Goal: Task Accomplishment & Management: Complete application form

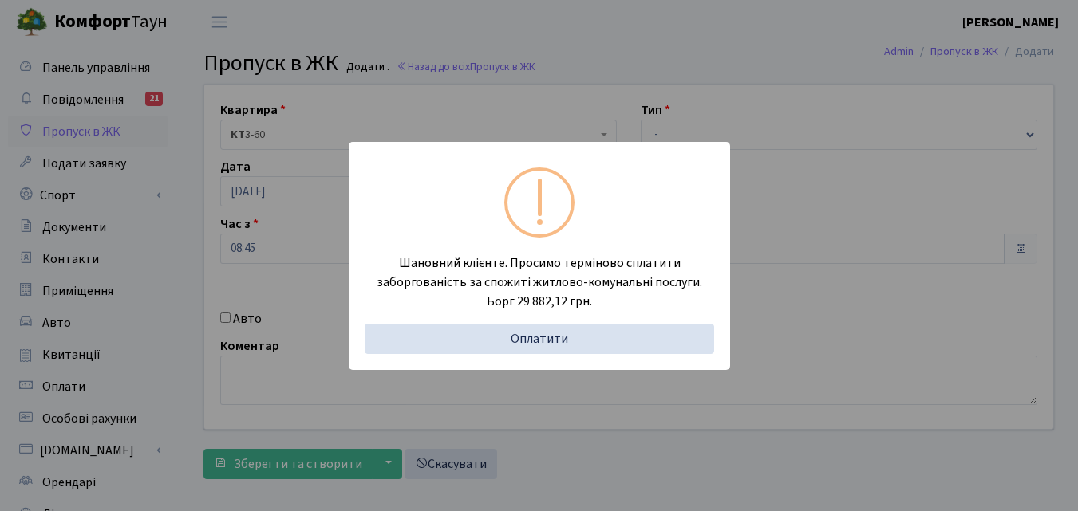
click at [168, 274] on div "Шановний клієнте. Просимо терміново сплатити заборгованість за спожиті житлово-…" at bounding box center [539, 255] width 1078 height 511
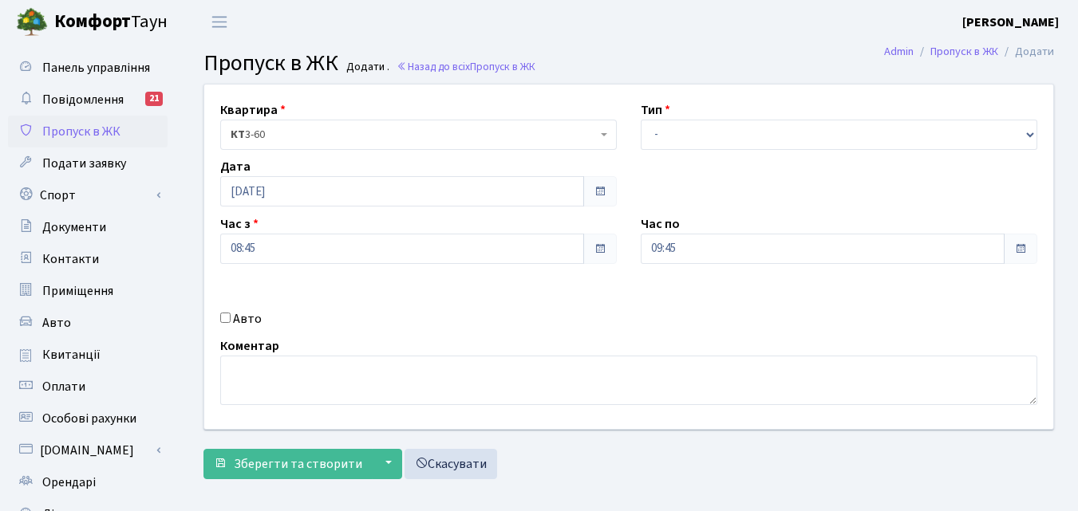
click at [525, 285] on div "Квартира <b>КТ</b>&nbsp;&nbsp;&nbsp;&nbsp;3-60 КТ 3-60 Тип - Доставка Таксі Гос…" at bounding box center [628, 257] width 873 height 345
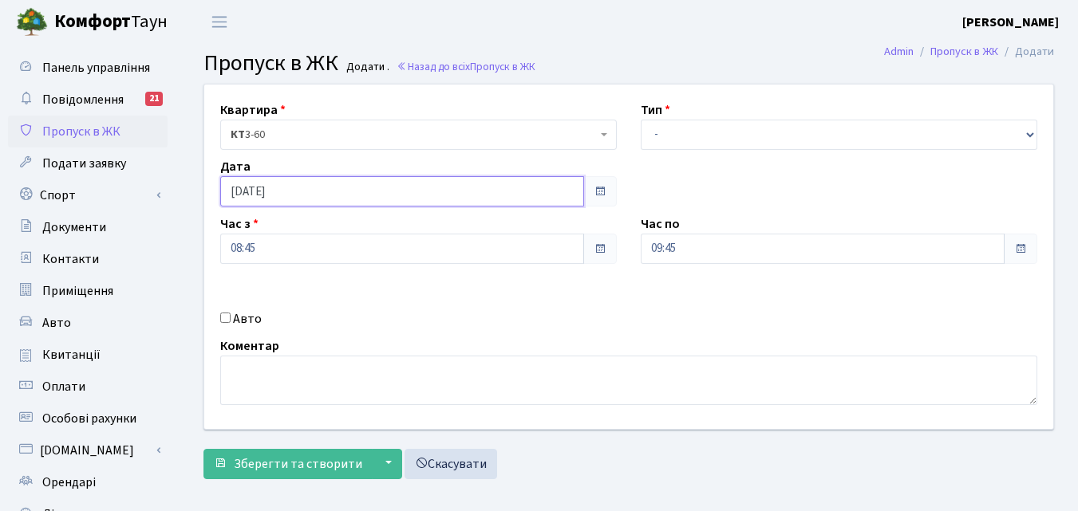
click at [440, 201] on input "22.09.2025" at bounding box center [402, 191] width 364 height 30
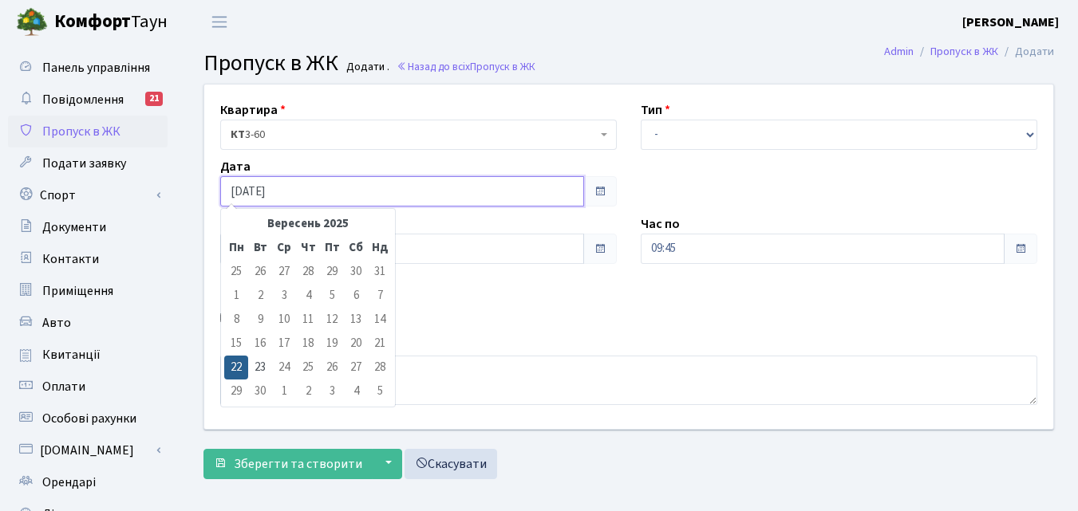
click at [440, 201] on input "22.09.2025" at bounding box center [402, 191] width 364 height 30
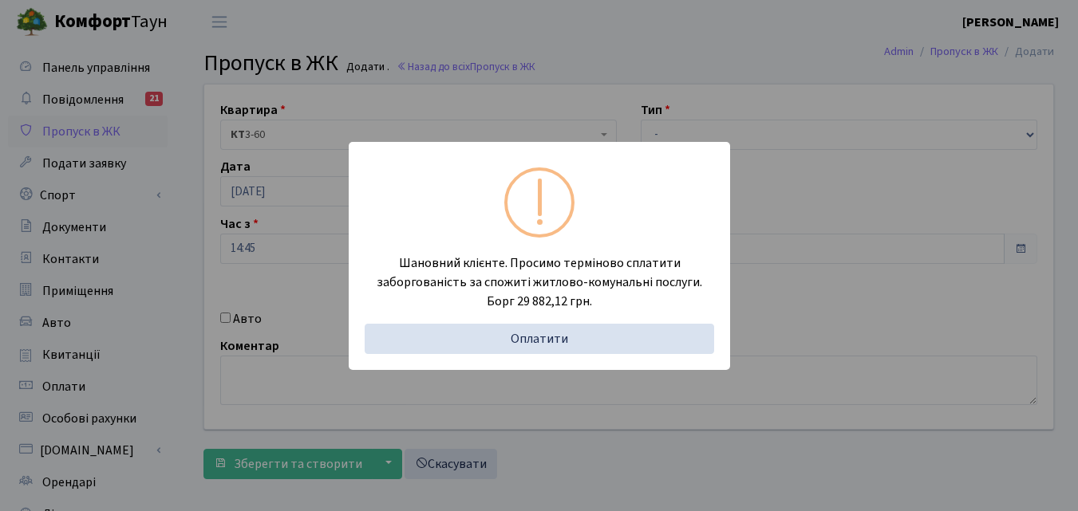
click at [162, 249] on div "Шановний клієнте. Просимо терміново сплатити заборгованість за спожиті житлово-…" at bounding box center [539, 255] width 1078 height 511
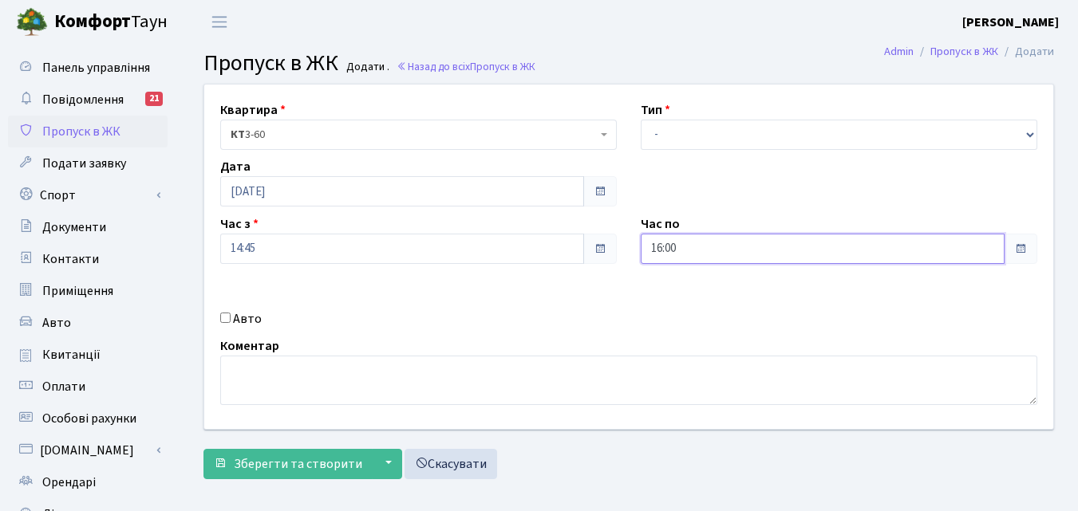
click at [689, 248] on input "16:00" at bounding box center [823, 249] width 364 height 30
click at [147, 303] on link "Приміщення" at bounding box center [88, 291] width 160 height 32
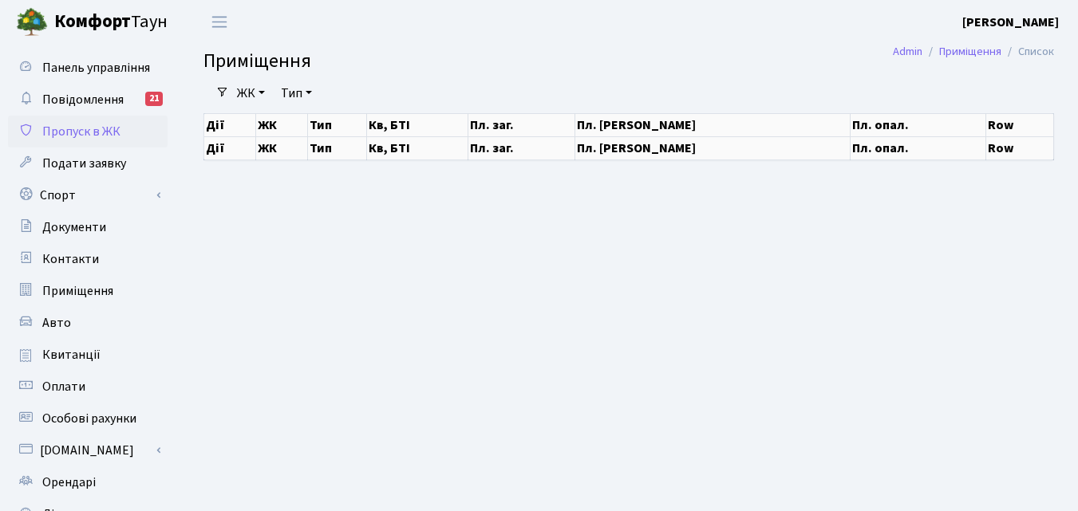
click at [100, 136] on span "Пропуск в ЖК" at bounding box center [81, 132] width 78 height 18
select select "25"
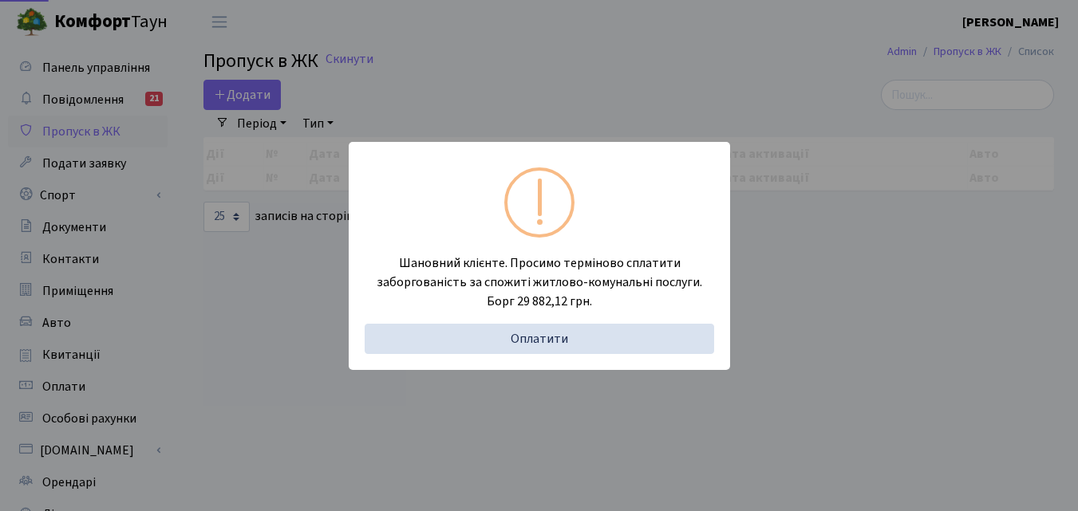
select select "25"
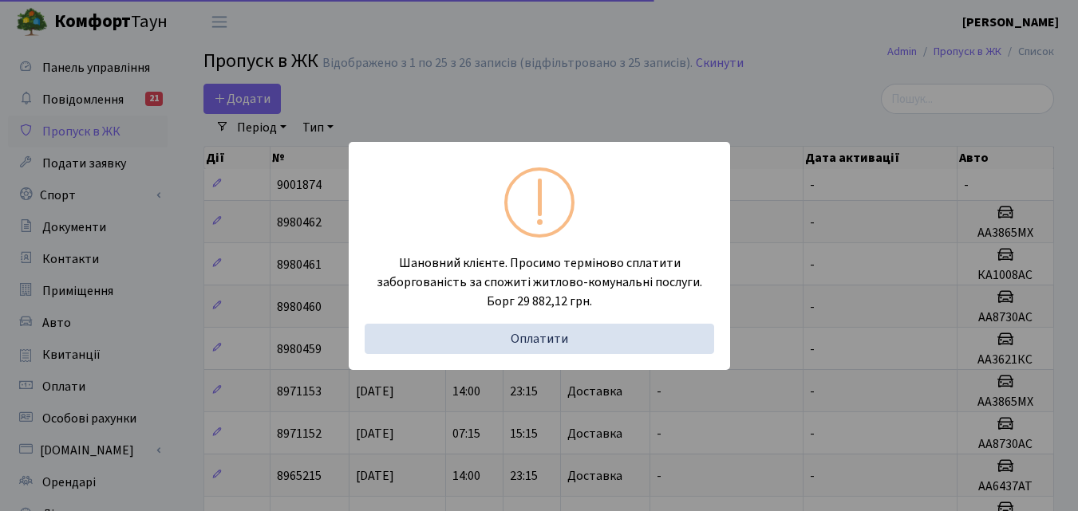
click at [180, 270] on div "Шановний клієнте. Просимо терміново сплатити заборгованість за спожиті житлово-…" at bounding box center [539, 255] width 1078 height 511
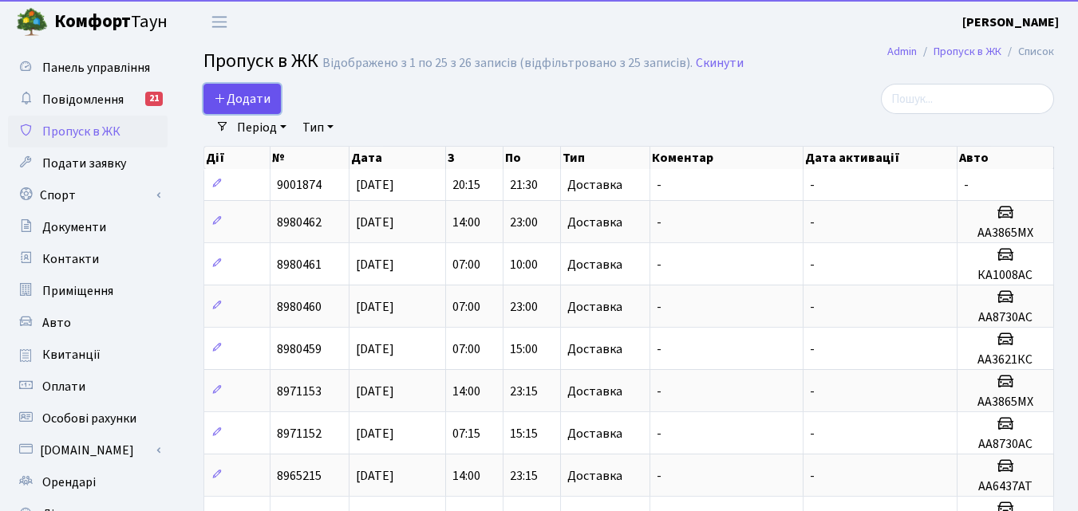
click at [217, 87] on link "Додати" at bounding box center [241, 99] width 77 height 30
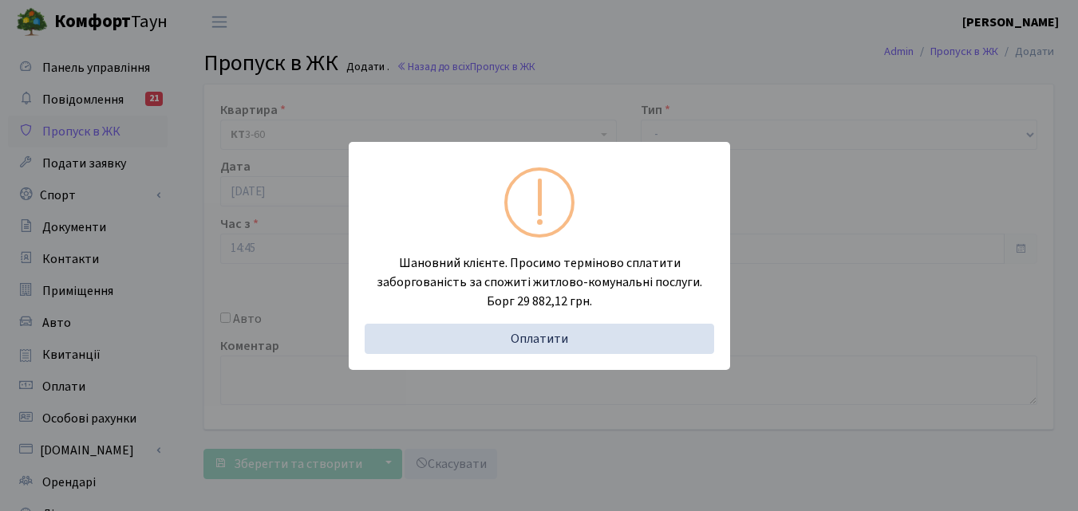
click at [184, 322] on div "Шановний клієнте. Просимо терміново сплатити заборгованість за спожиті житлово-…" at bounding box center [539, 255] width 1078 height 511
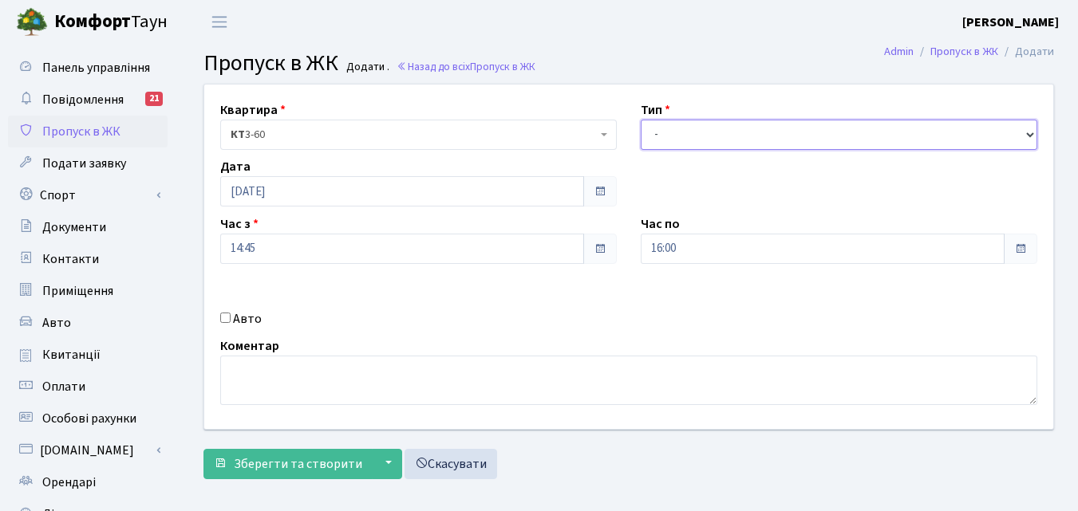
click at [680, 133] on select "- Доставка Таксі Гості Сервіс" at bounding box center [839, 135] width 397 height 30
select select "3"
click at [641, 120] on select "- Доставка Таксі Гості Сервіс" at bounding box center [839, 135] width 397 height 30
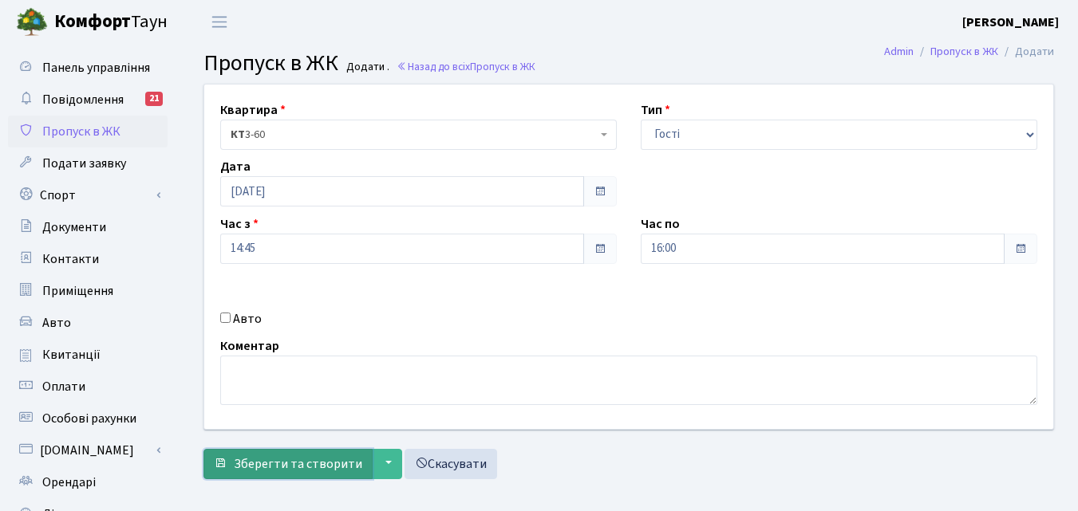
click at [327, 468] on span "Зберегти та створити" at bounding box center [298, 465] width 128 height 18
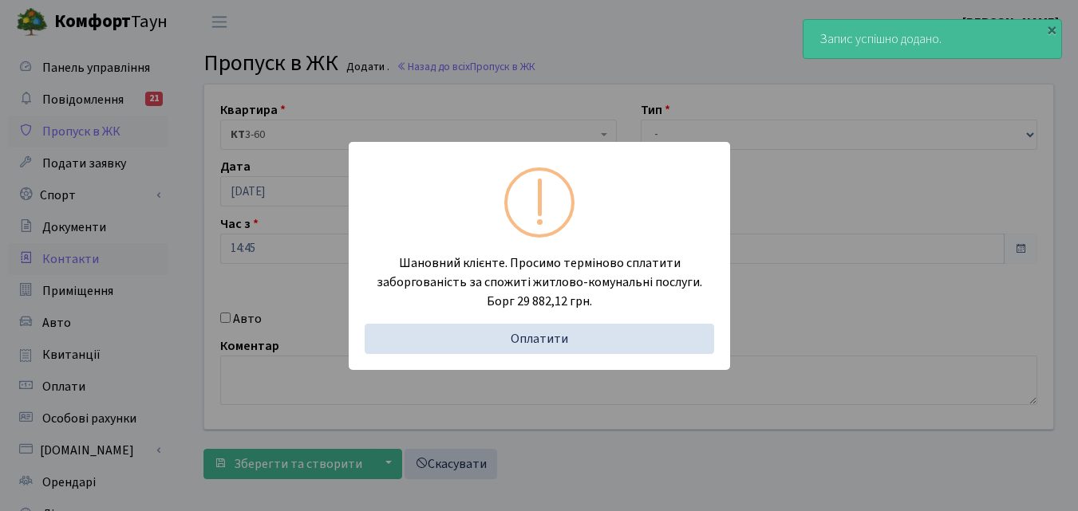
click at [164, 260] on div "Шановний клієнте. Просимо терміново сплатити заборгованість за спожиті житлово-…" at bounding box center [539, 255] width 1078 height 511
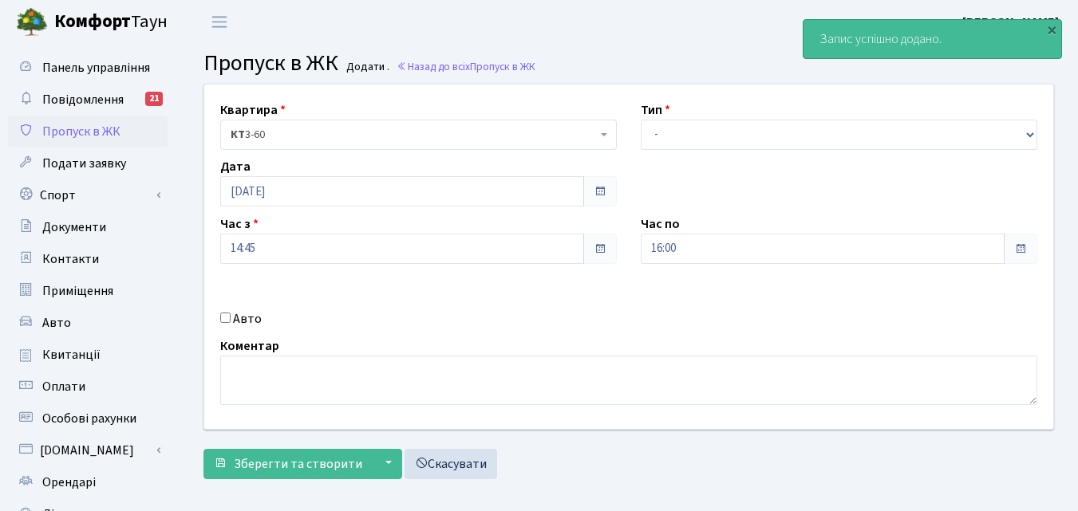
click at [94, 126] on span "Пропуск в ЖК" at bounding box center [81, 132] width 78 height 18
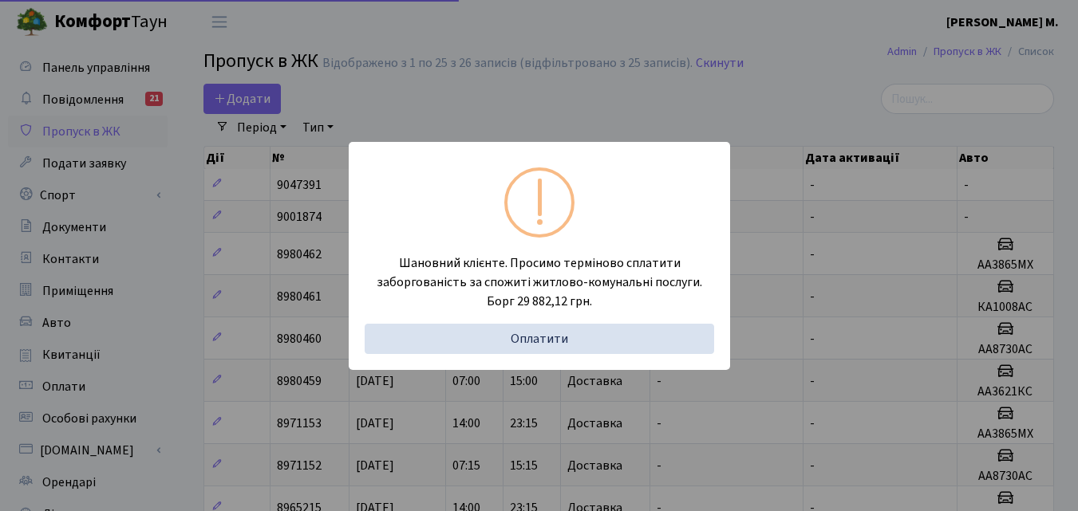
select select "25"
click at [161, 209] on div "Шановний клієнте. Просимо терміново сплатити заборгованість за спожиті житлово-…" at bounding box center [539, 255] width 1078 height 511
